Goal: Task Accomplishment & Management: Manage account settings

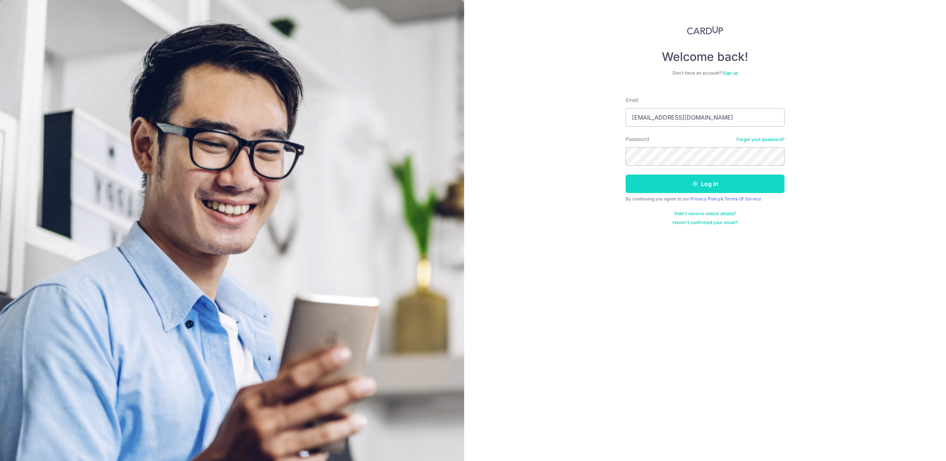
click at [651, 187] on button "Log in" at bounding box center [705, 184] width 159 height 18
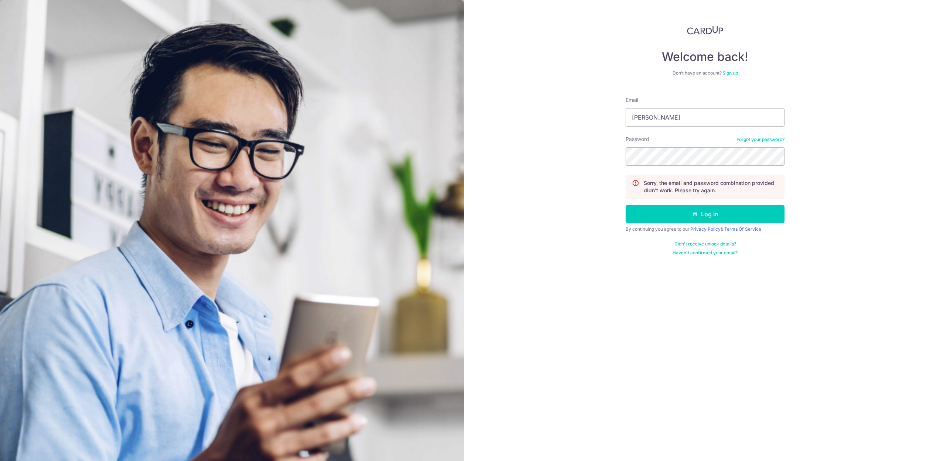
type input "[EMAIL_ADDRESS][DOMAIN_NAME]"
click at [720, 211] on button "Log in" at bounding box center [705, 214] width 159 height 18
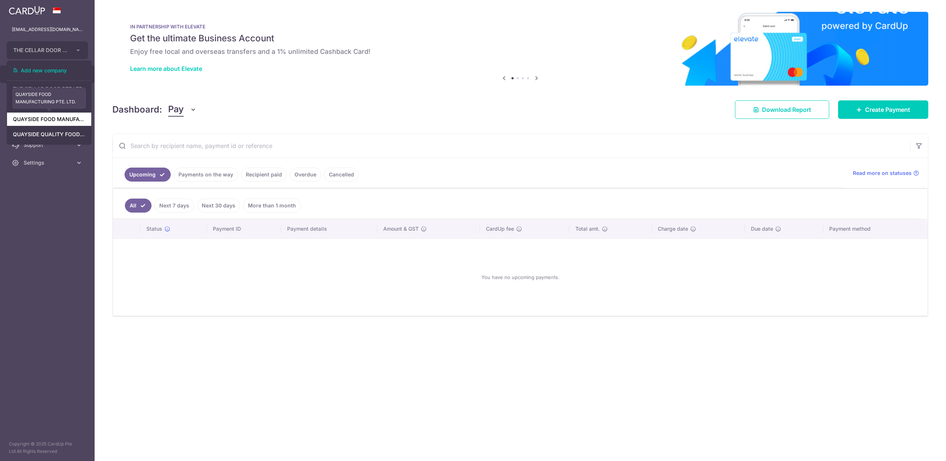
click at [65, 121] on link "QUAYSIDE FOOD MANUFACTURING PTE. LTD." at bounding box center [49, 119] width 84 height 13
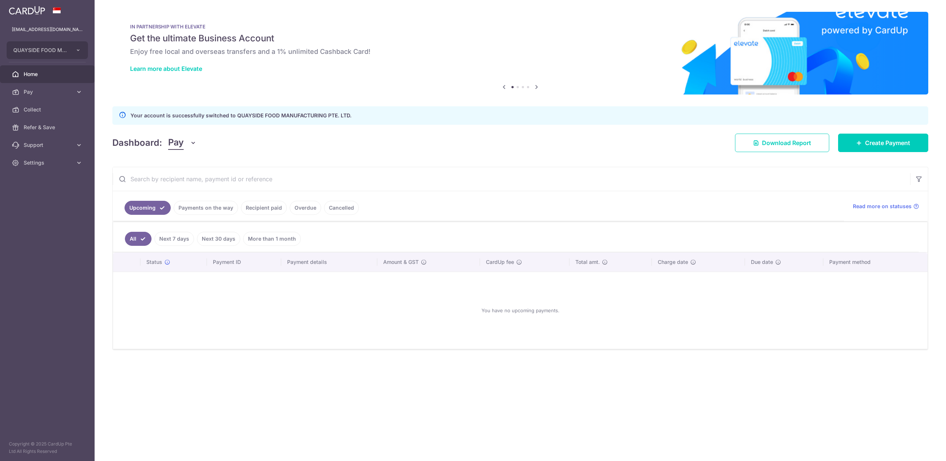
click at [24, 242] on aside "stevenfoocf@thecellardoor.com.sg QUAYSIDE FOOD MANUFACTURING PTE. LTD. Add new …" at bounding box center [47, 230] width 95 height 461
click at [70, 91] on span "Pay" at bounding box center [48, 91] width 49 height 7
click at [25, 92] on span "Pay" at bounding box center [48, 91] width 49 height 7
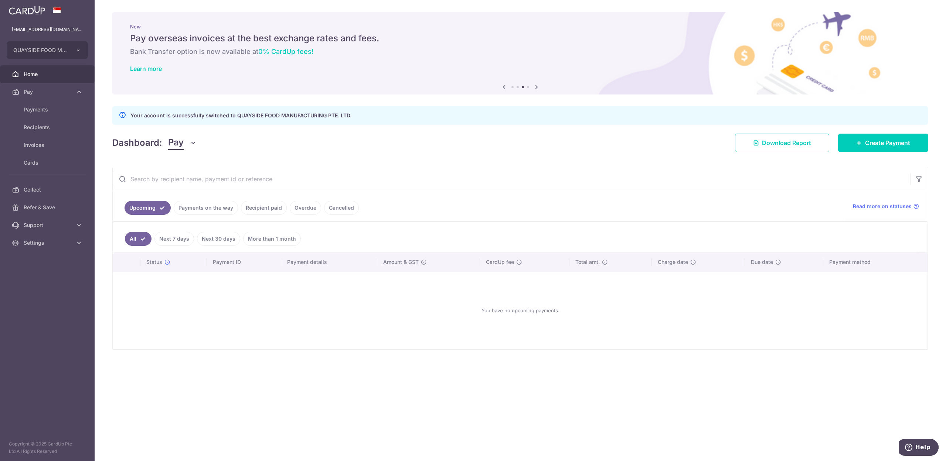
click at [214, 211] on link "Payments on the way" at bounding box center [206, 208] width 64 height 14
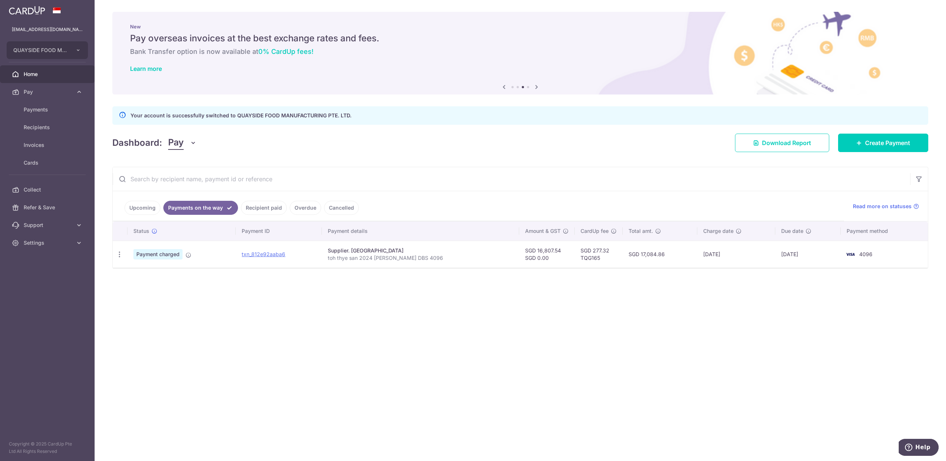
click at [259, 211] on link "Recipient paid" at bounding box center [264, 208] width 46 height 14
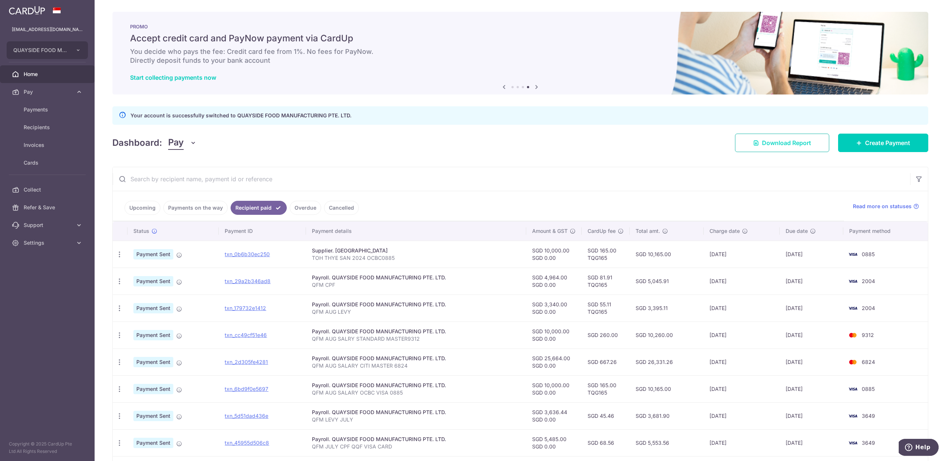
click at [791, 141] on span "Download Report" at bounding box center [786, 143] width 49 height 9
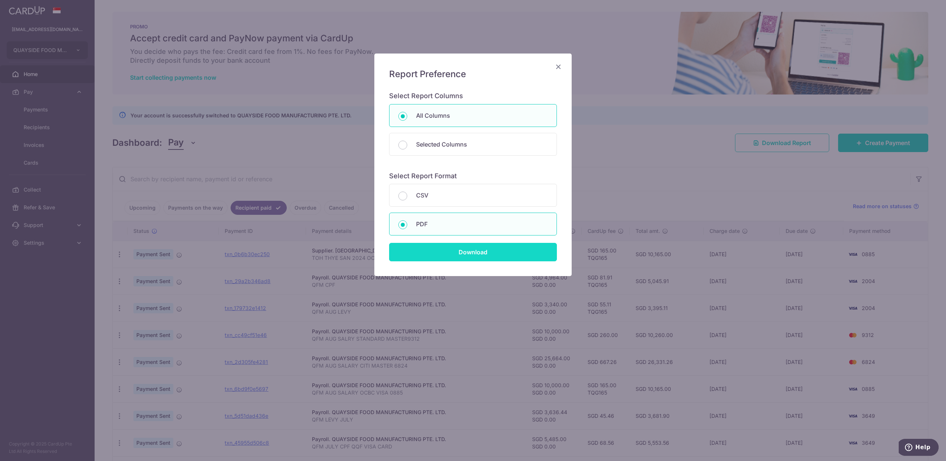
click at [472, 245] on input "Download" at bounding box center [473, 252] width 168 height 18
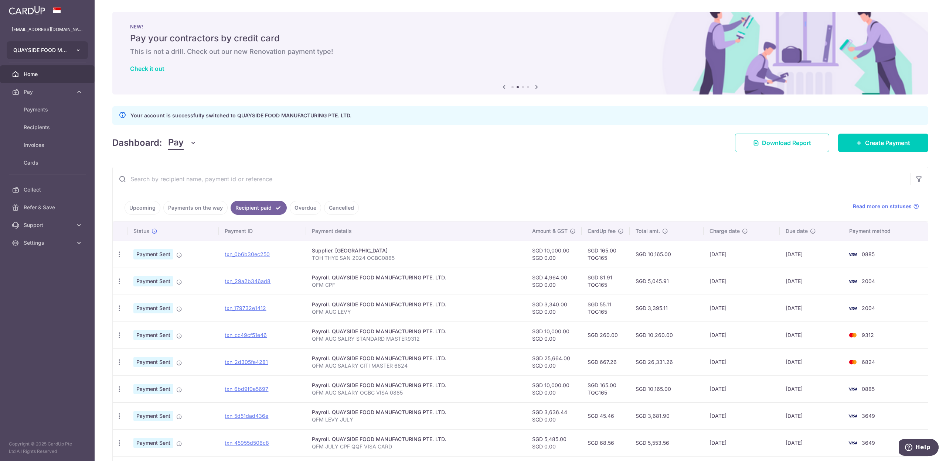
click at [38, 45] on button "QUAYSIDE FOOD MANUFACTURING PTE. LTD." at bounding box center [47, 50] width 81 height 18
click at [43, 88] on link "THE CELLAR DOOR PTE LTD" at bounding box center [49, 88] width 84 height 13
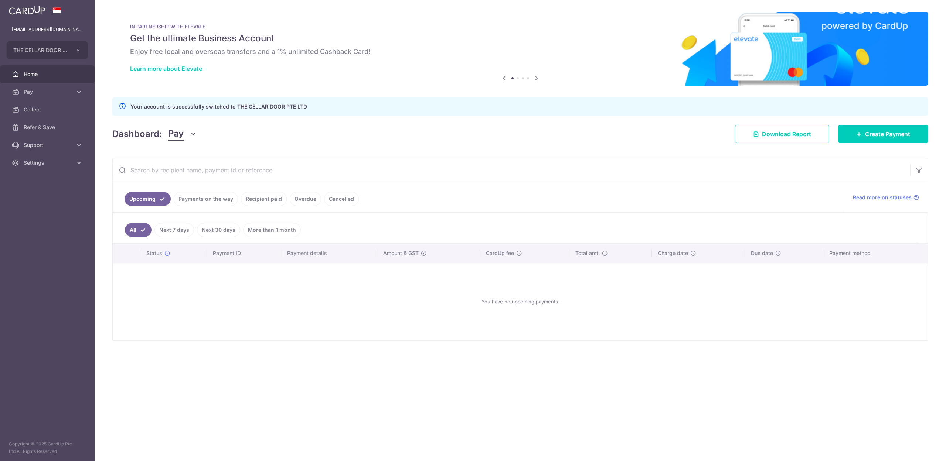
click at [201, 202] on link "Payments on the way" at bounding box center [206, 199] width 64 height 14
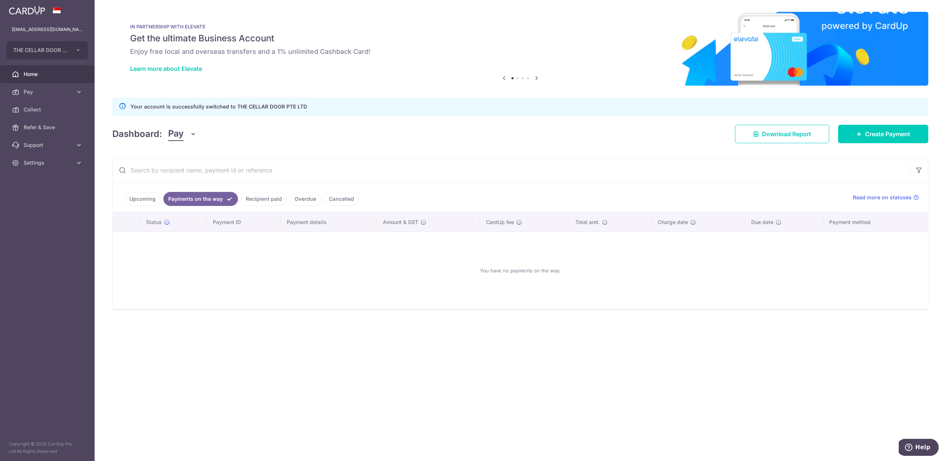
click at [263, 200] on link "Recipient paid" at bounding box center [264, 199] width 46 height 14
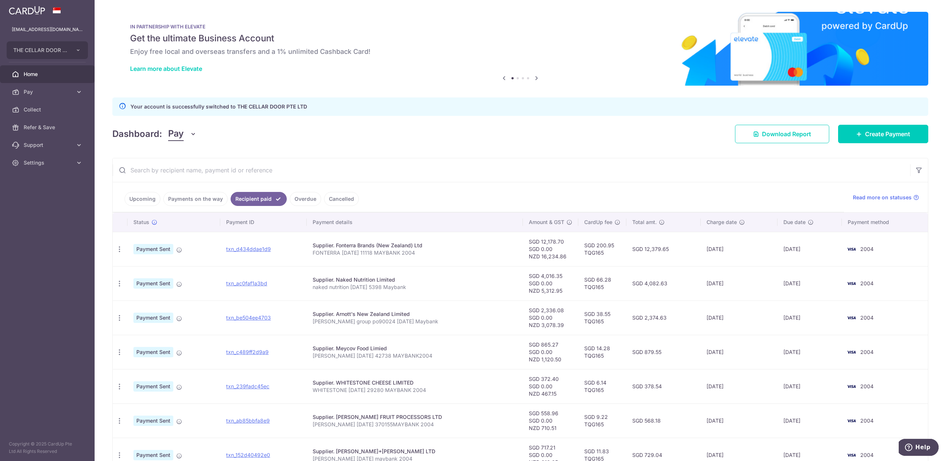
click at [43, 275] on aside "stevenfoocf@thecellardoor.com.sg THE CELLAR DOOR PTE LTD Add new company THE CE…" at bounding box center [47, 230] width 95 height 461
